Goal: Check status: Check status

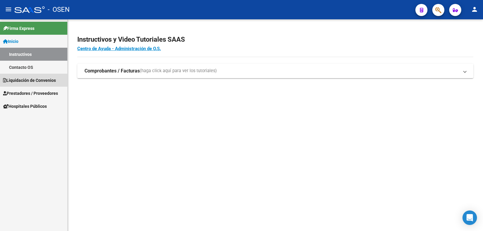
click at [54, 76] on link "Liquidación de Convenios" at bounding box center [33, 80] width 67 height 13
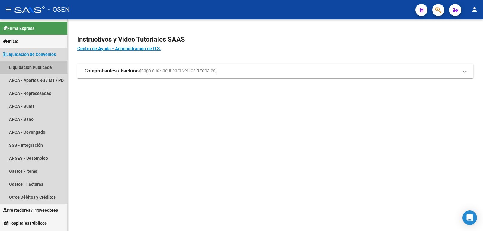
click at [39, 68] on link "Liquidación Publicada" at bounding box center [33, 67] width 67 height 13
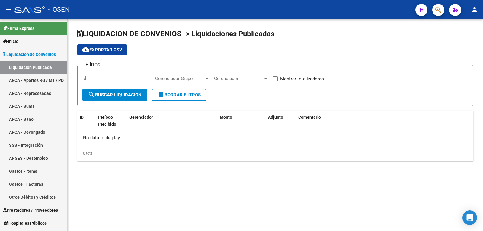
checkbox input "true"
click at [111, 93] on span "search Buscar Liquidacion" at bounding box center [115, 94] width 54 height 5
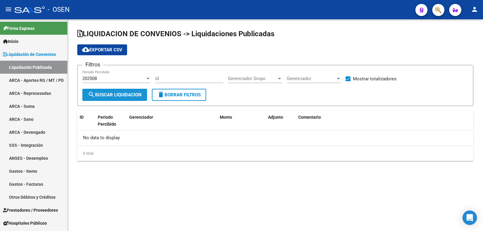
click at [111, 93] on span "search Buscar Liquidacion" at bounding box center [115, 94] width 54 height 5
click at [119, 76] on div "202508 Período Percibido" at bounding box center [116, 76] width 68 height 13
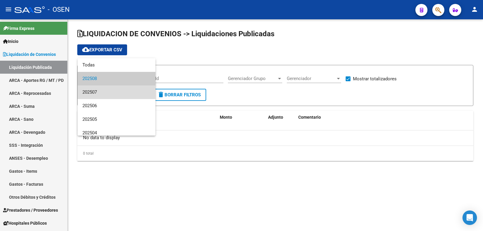
click at [118, 95] on span "202507" at bounding box center [116, 93] width 68 height 14
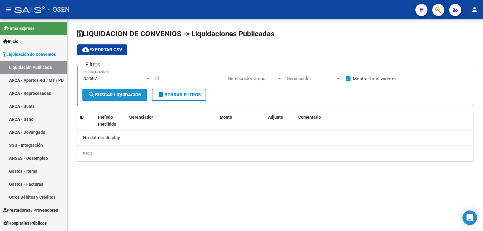
drag, startPoint x: 118, startPoint y: 96, endPoint x: 115, endPoint y: 100, distance: 5.0
click at [116, 98] on button "search Buscar Liquidacion" at bounding box center [114, 95] width 65 height 12
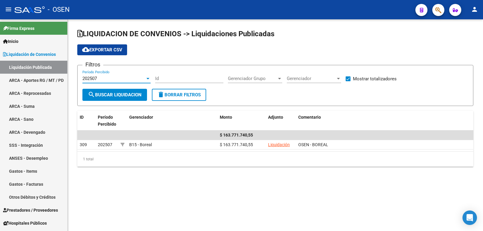
click at [114, 80] on div "202507" at bounding box center [113, 78] width 63 height 5
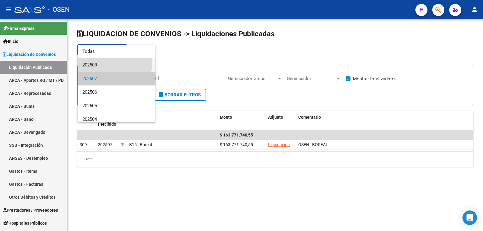
click at [115, 64] on span "202508" at bounding box center [116, 65] width 68 height 14
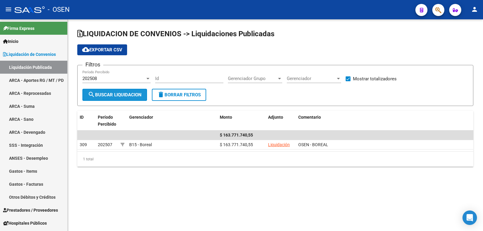
click at [121, 93] on span "search Buscar Liquidacion" at bounding box center [115, 94] width 54 height 5
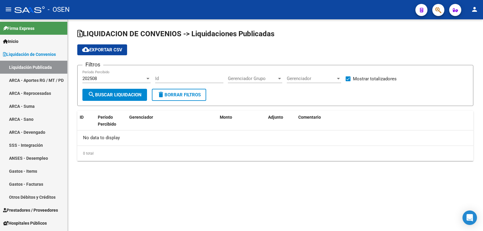
click at [473, 10] on mat-icon "person" at bounding box center [474, 9] width 7 height 7
click at [460, 42] on button "exit_to_app Salir" at bounding box center [462, 40] width 37 height 15
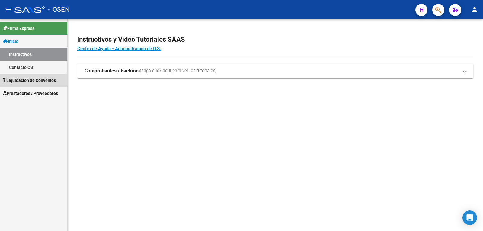
click at [43, 84] on link "Liquidación de Convenios" at bounding box center [33, 80] width 67 height 13
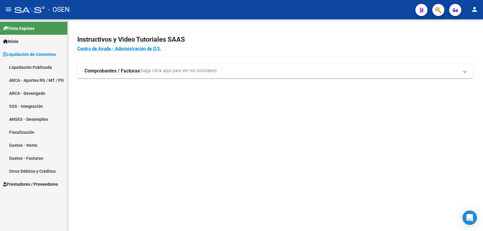
click at [20, 65] on link "Liquidación Publicada" at bounding box center [33, 67] width 67 height 13
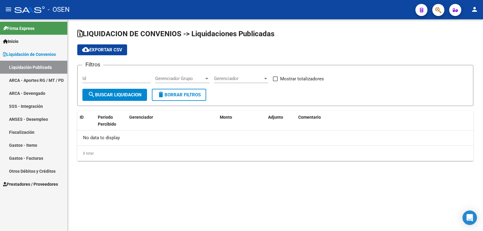
checkbox input "true"
click at [129, 92] on span "search Buscar Liquidacion" at bounding box center [115, 94] width 54 height 5
click at [117, 76] on div "202508" at bounding box center [113, 78] width 63 height 5
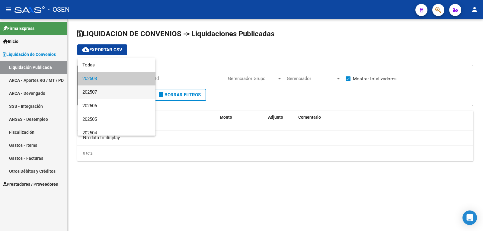
click at [117, 92] on span "202507" at bounding box center [116, 93] width 68 height 14
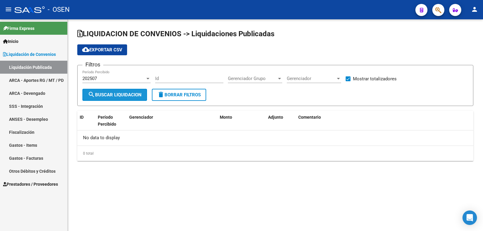
click at [117, 92] on span "search Buscar Liquidacion" at bounding box center [115, 94] width 54 height 5
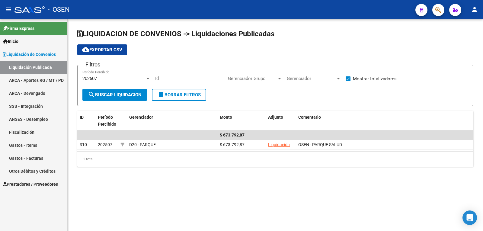
click at [115, 77] on div "202507" at bounding box center [113, 78] width 63 height 5
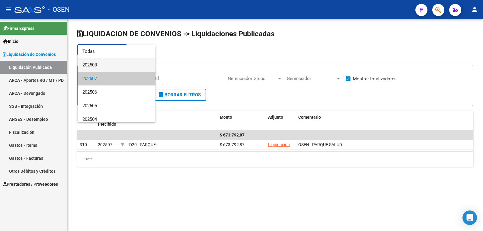
click at [101, 61] on span "202508" at bounding box center [116, 65] width 68 height 14
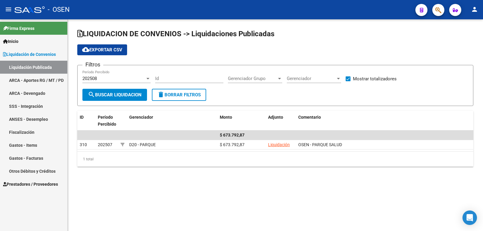
click at [119, 87] on div "202508 Período Percibido" at bounding box center [116, 79] width 68 height 19
click at [121, 90] on button "search Buscar Liquidacion" at bounding box center [114, 95] width 65 height 12
